Goal: Navigation & Orientation: Find specific page/section

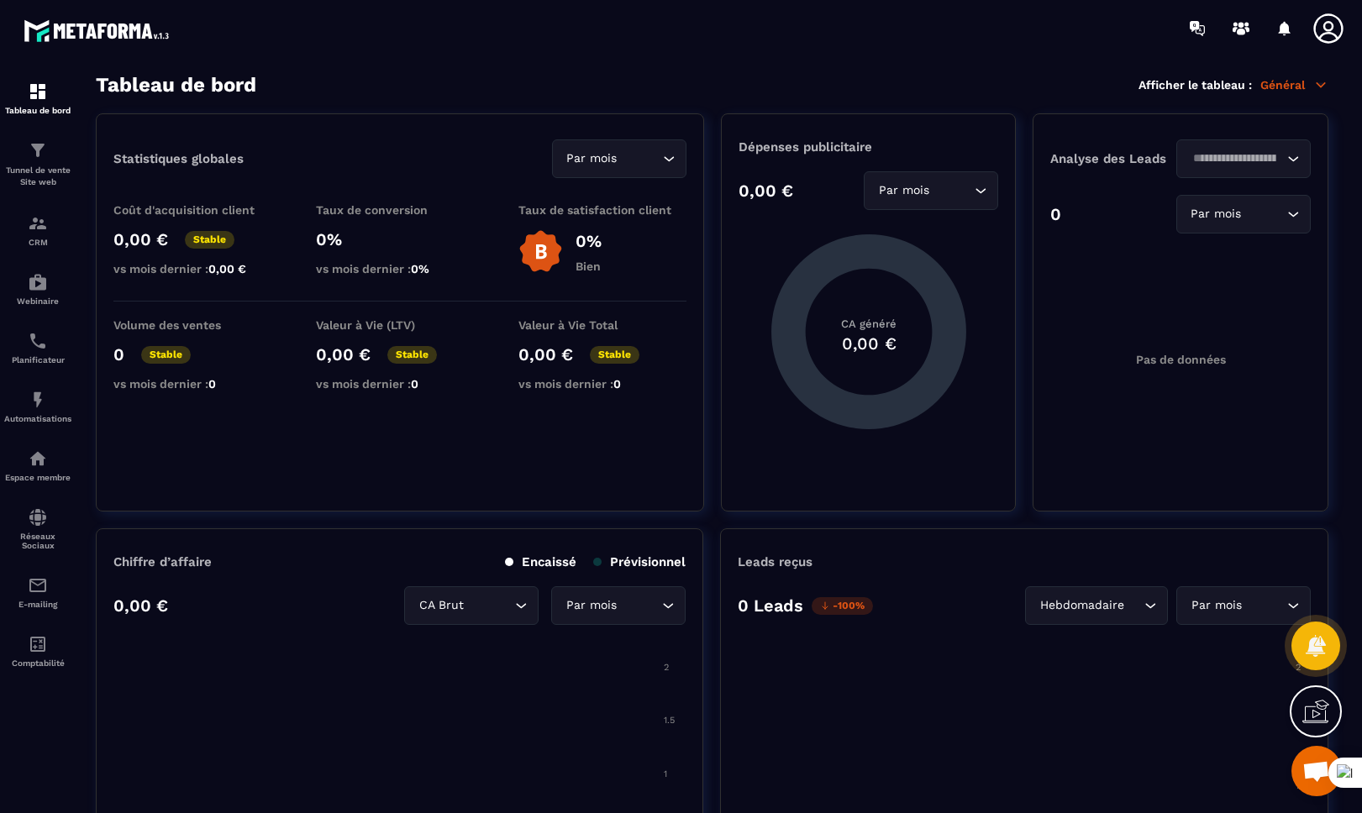
click at [1332, 34] on icon at bounding box center [1328, 29] width 34 height 34
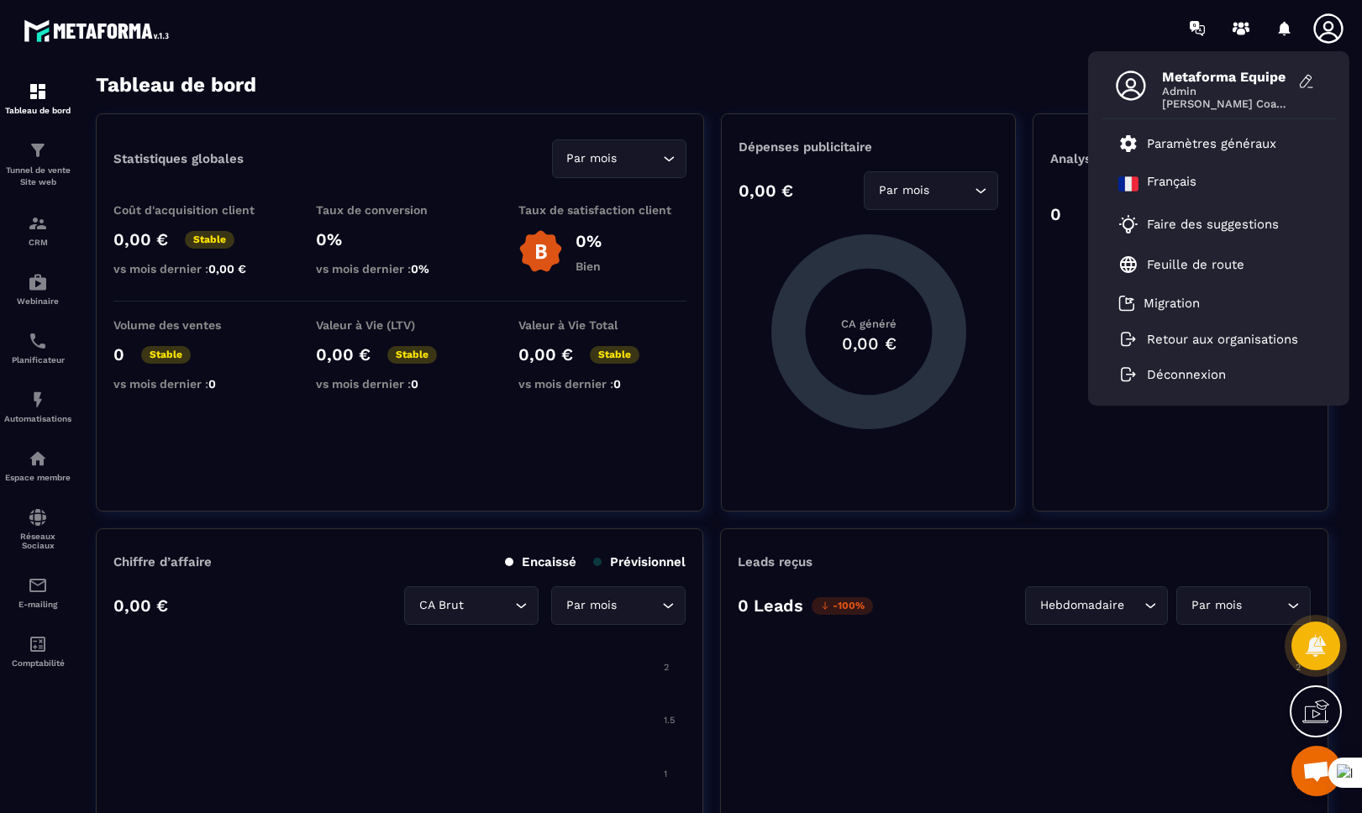
click at [477, 91] on div "Tableau de bord Afficher le tableau : Général" at bounding box center [712, 85] width 1232 height 24
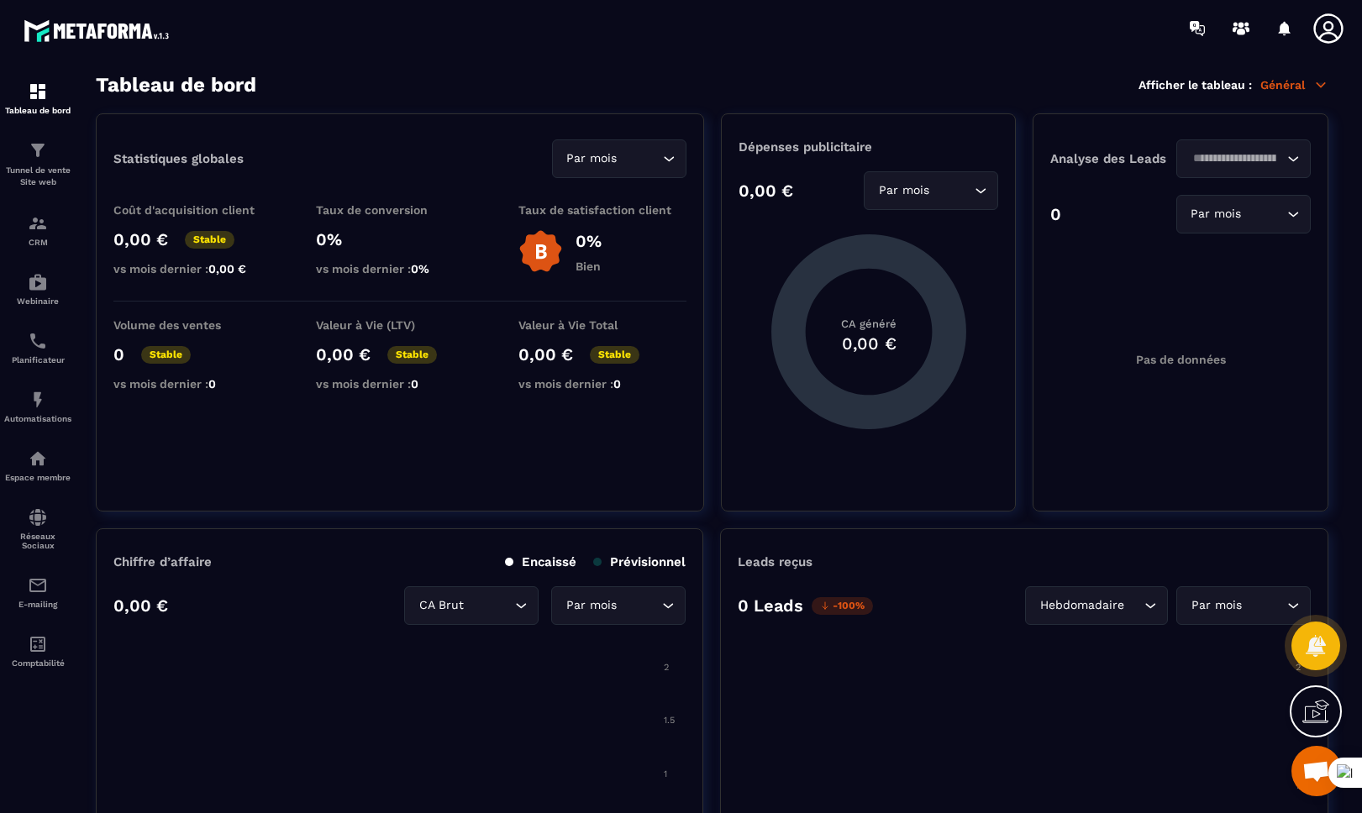
click at [1329, 25] on icon at bounding box center [1328, 29] width 34 height 34
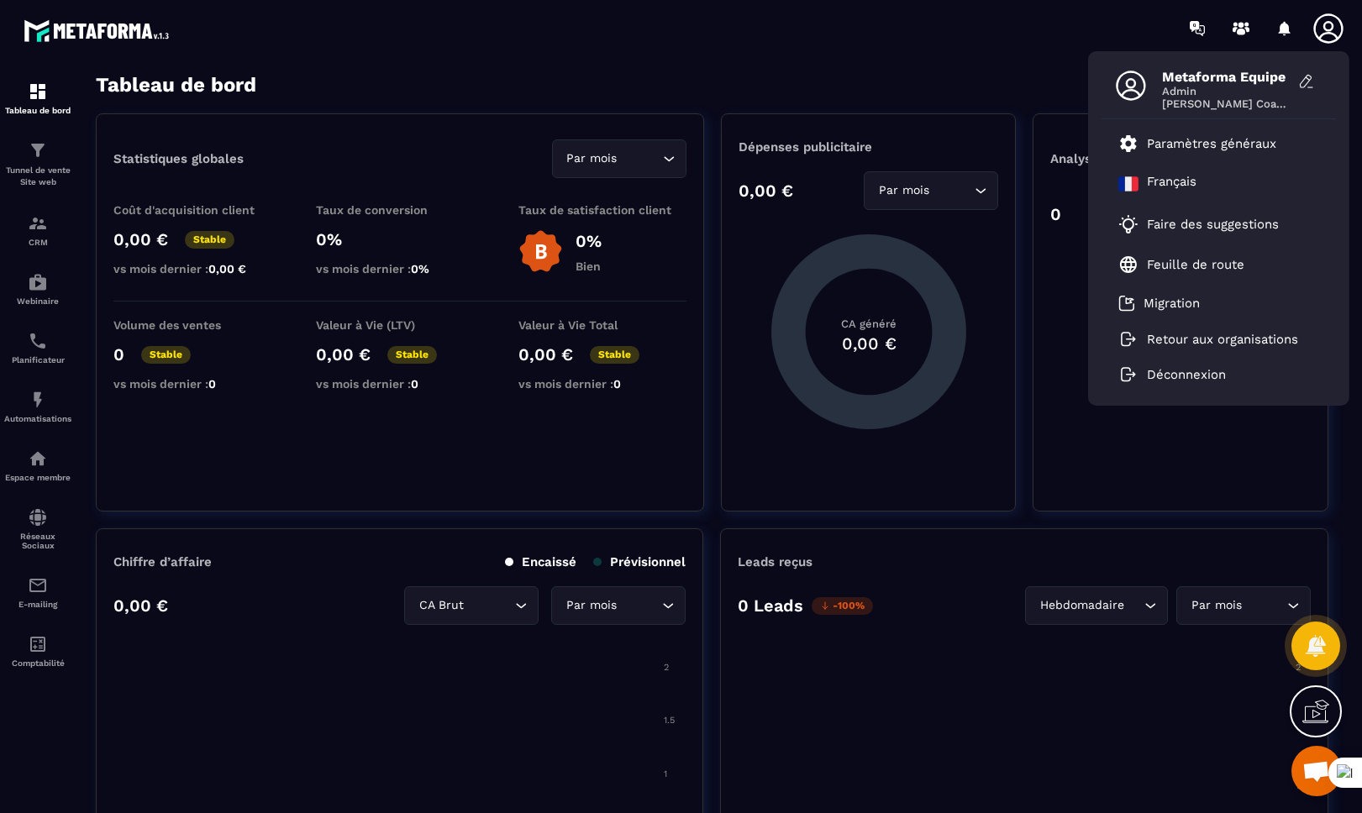
click at [648, 102] on section "Tableau de bord Afficher le tableau : Général Statistiques globales Par mois Lo…" at bounding box center [712, 443] width 1266 height 741
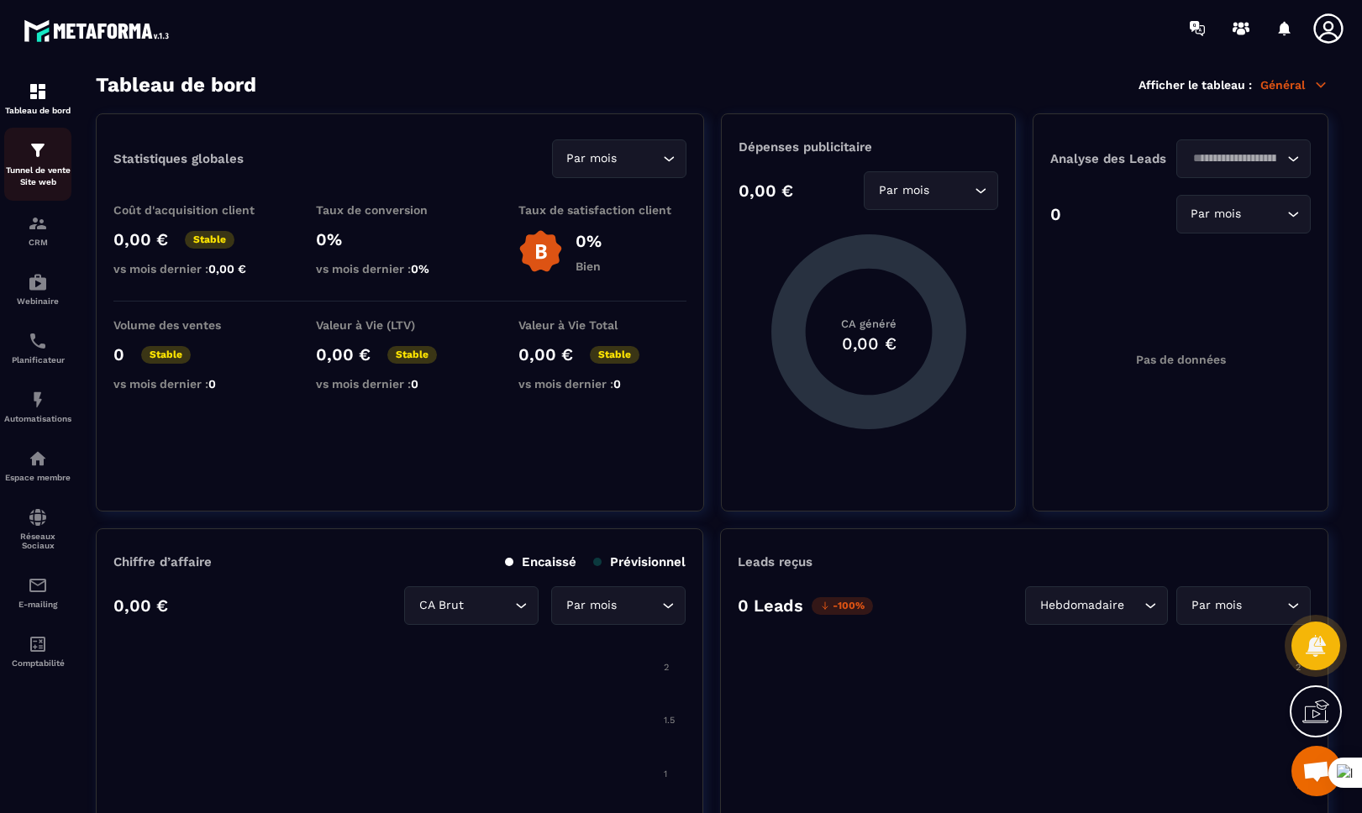
click at [40, 171] on p "Tunnel de vente Site web" at bounding box center [37, 177] width 67 height 24
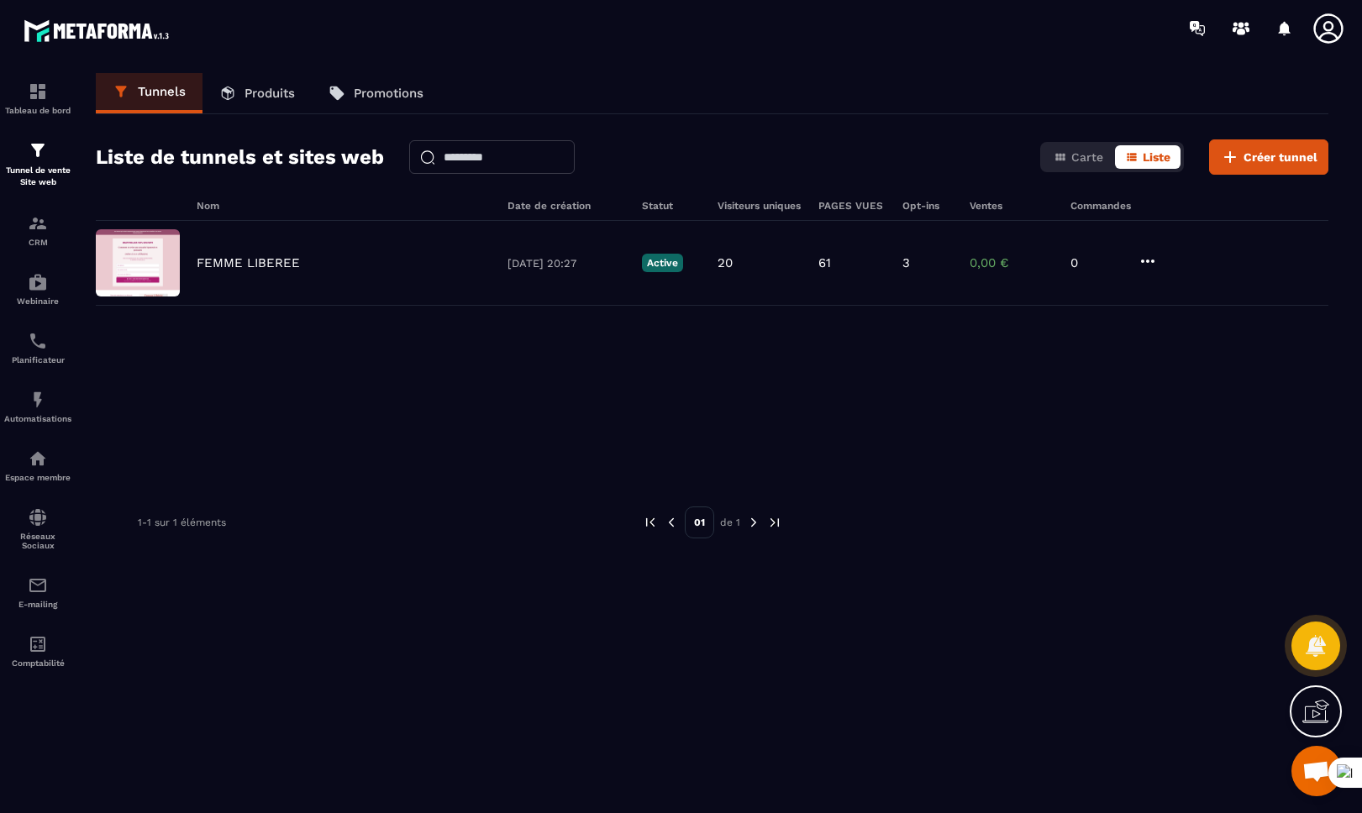
click at [1336, 24] on icon at bounding box center [1328, 29] width 34 height 34
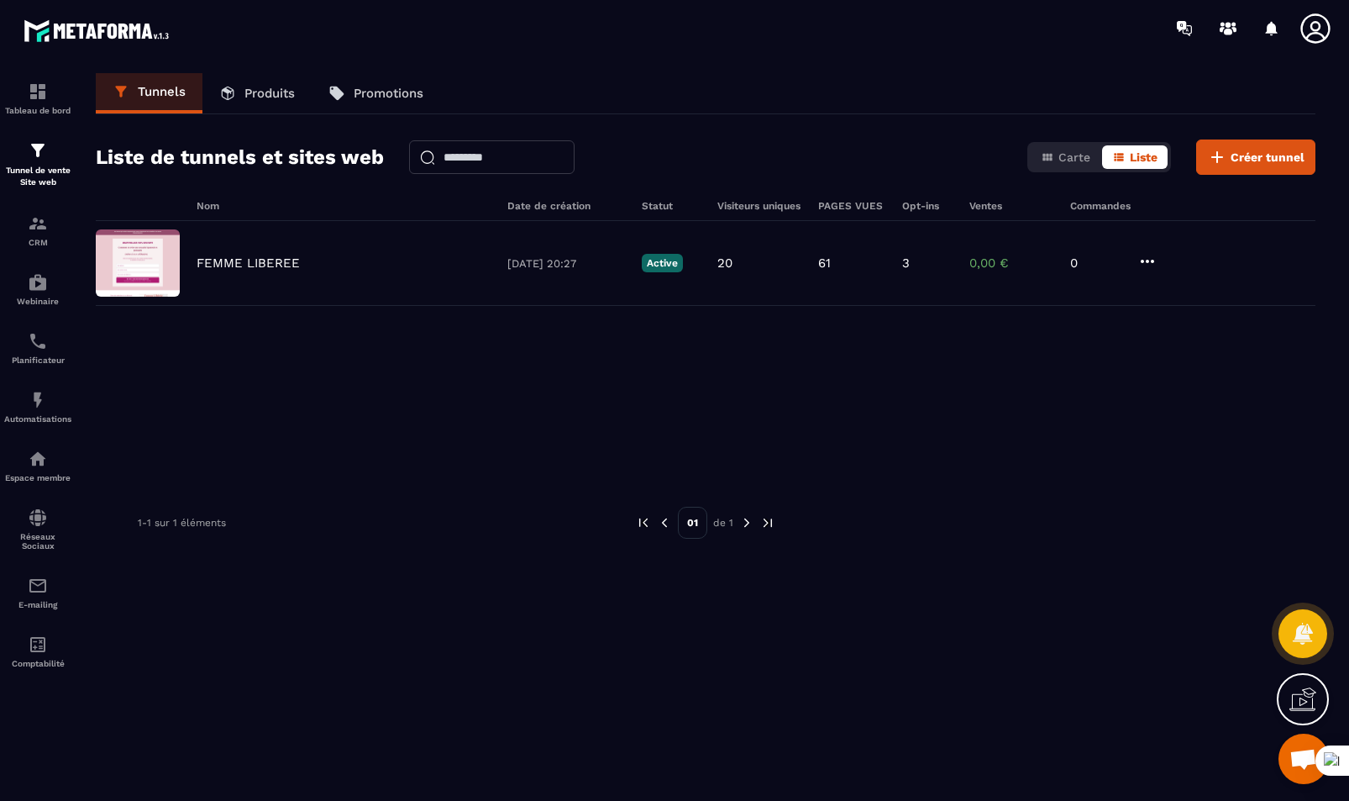
click at [1316, 34] on icon at bounding box center [1316, 29] width 34 height 34
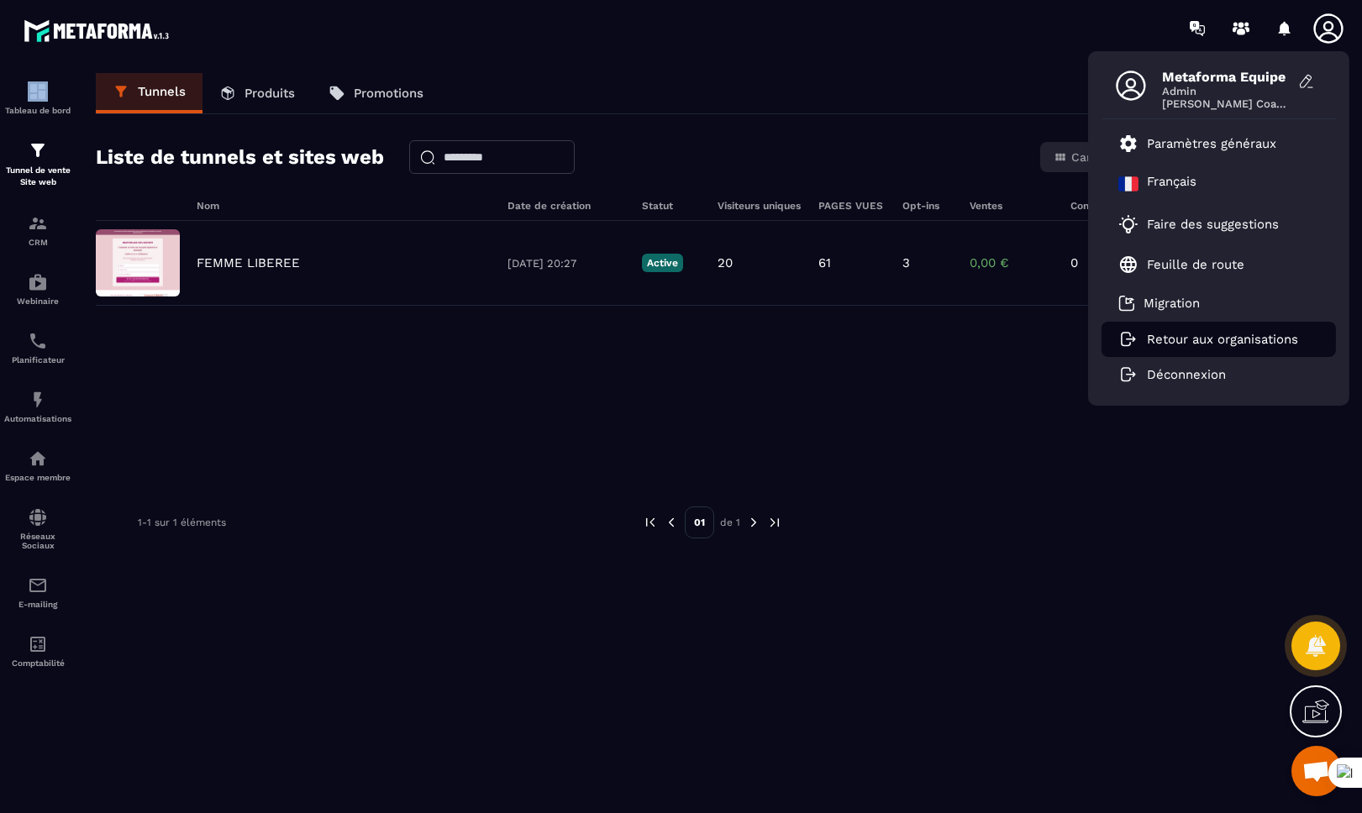
click at [1163, 334] on p "Retour aux organisations" at bounding box center [1222, 339] width 151 height 15
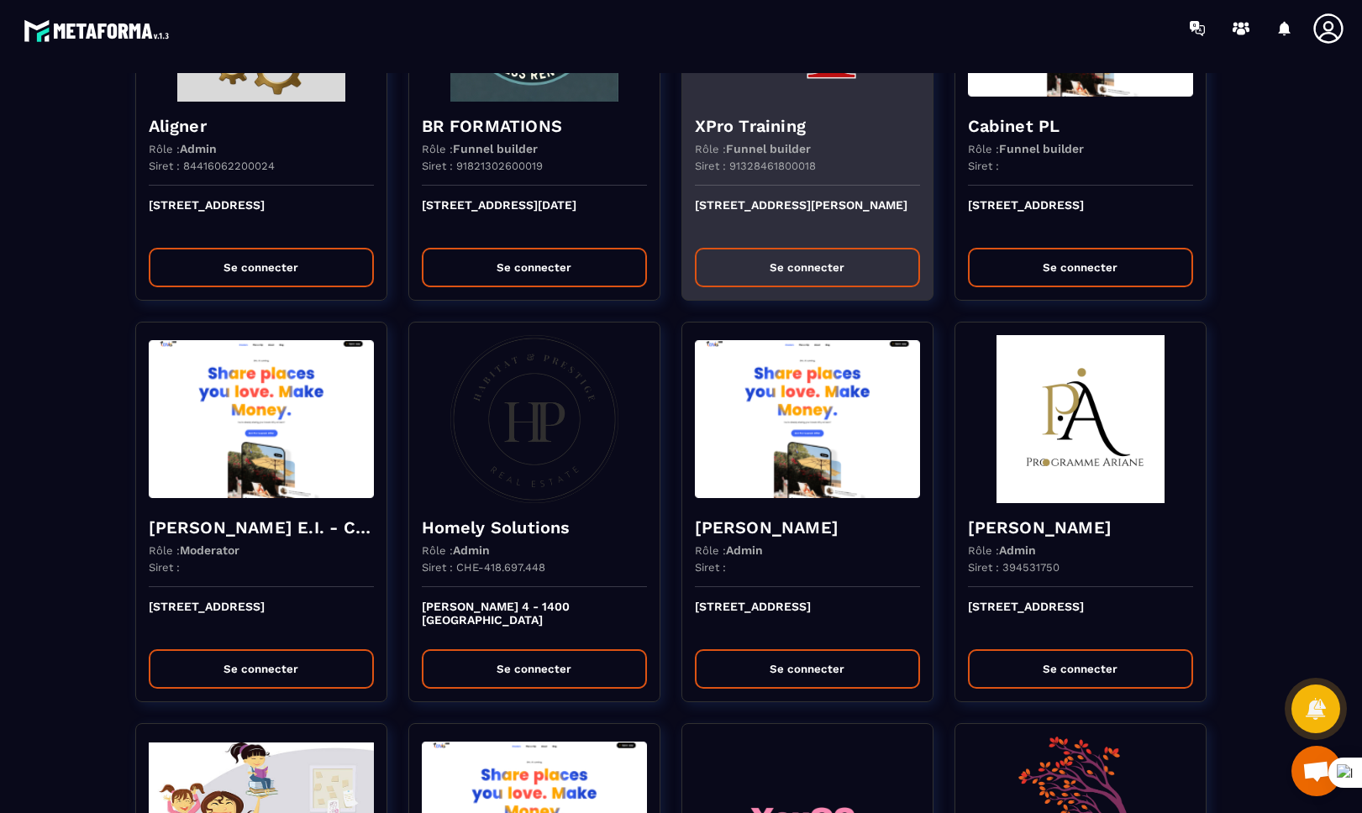
scroll to position [1383, 0]
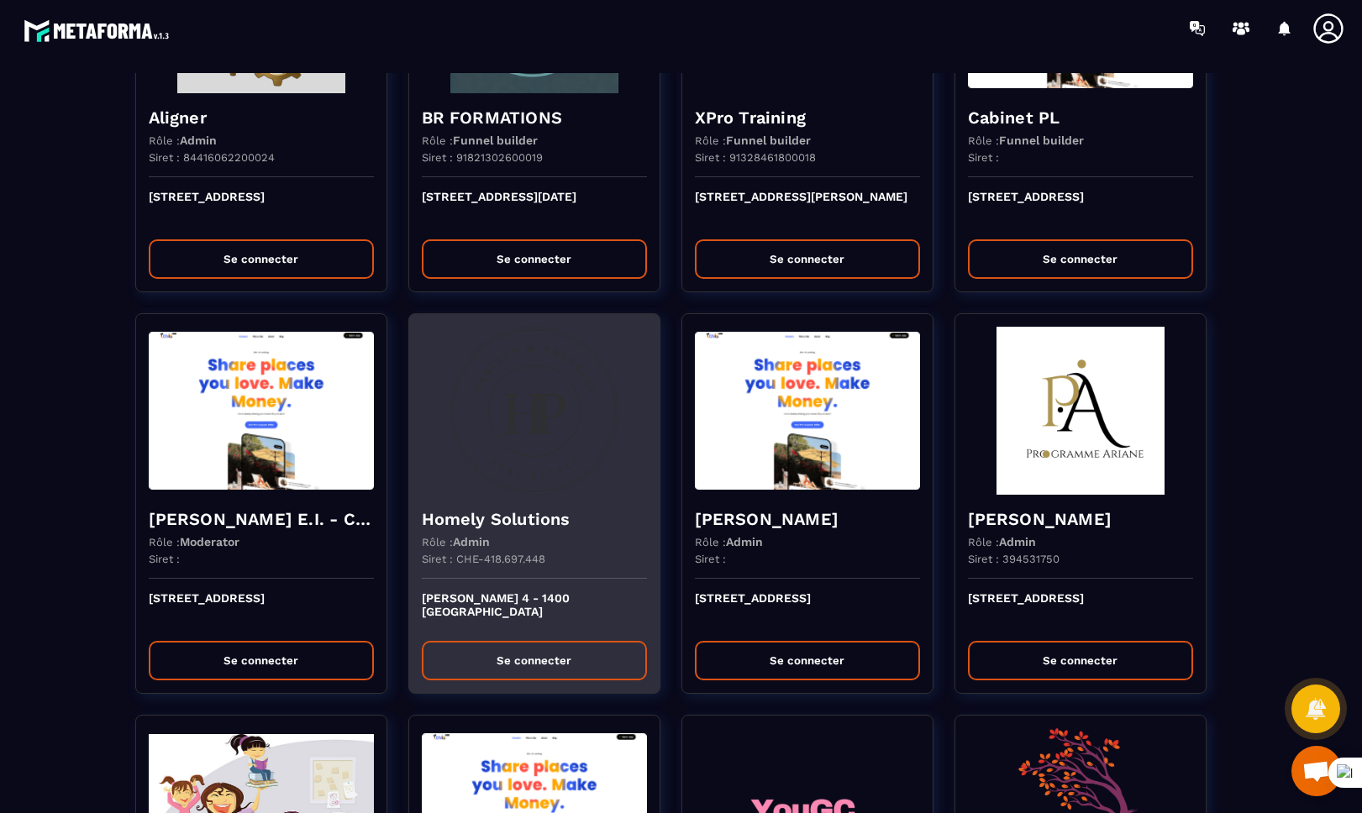
click at [512, 537] on div "Rôle : Admin" at bounding box center [534, 541] width 225 height 13
click at [512, 536] on div at bounding box center [681, 406] width 1362 height 813
